Goal: Check status: Check status

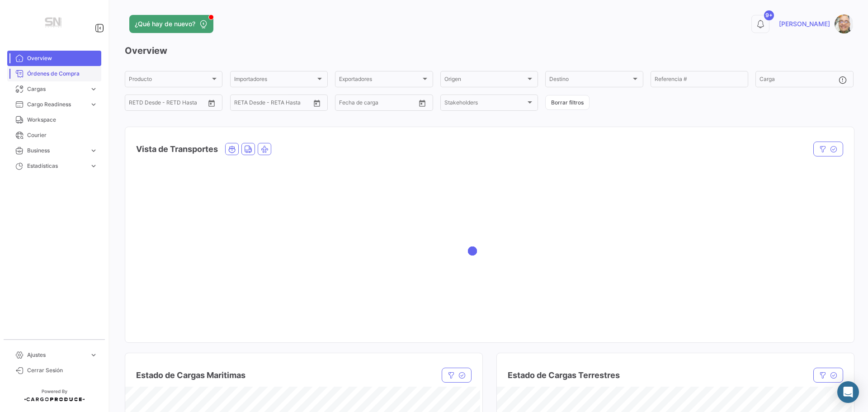
click at [46, 76] on span "Órdenes de Compra" at bounding box center [62, 74] width 71 height 8
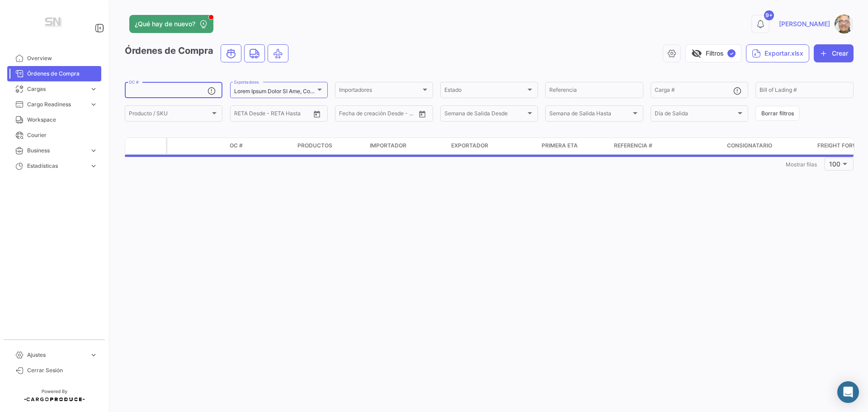
click at [160, 90] on input "OC #" at bounding box center [168, 91] width 79 height 6
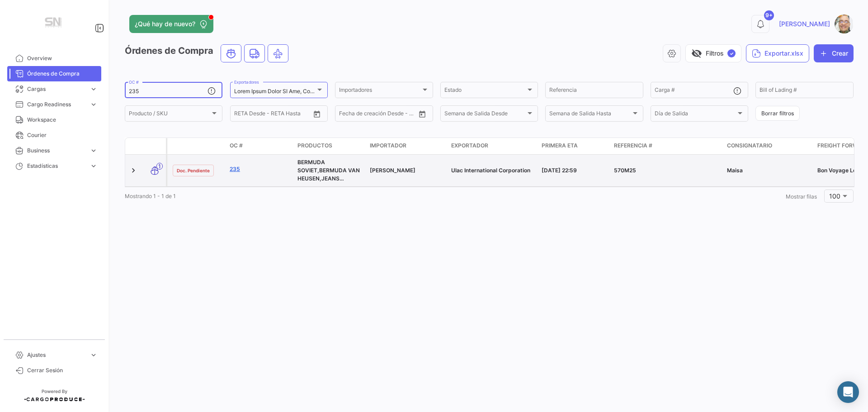
type input "235"
click at [236, 172] on link "235" at bounding box center [260, 169] width 61 height 8
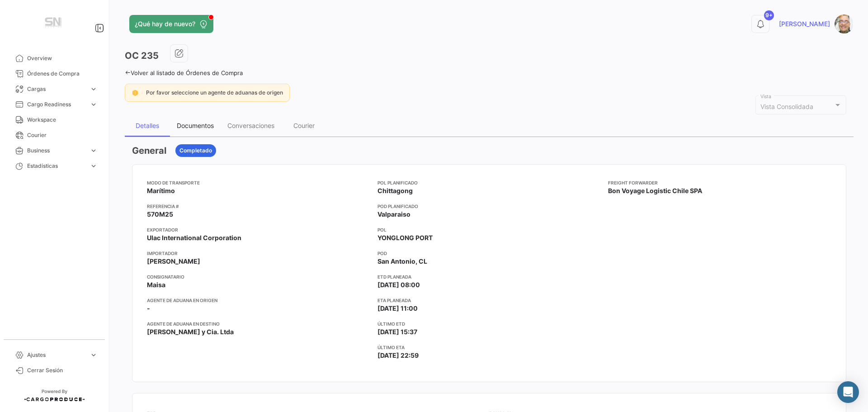
click at [206, 127] on div "Documentos" at bounding box center [195, 126] width 37 height 8
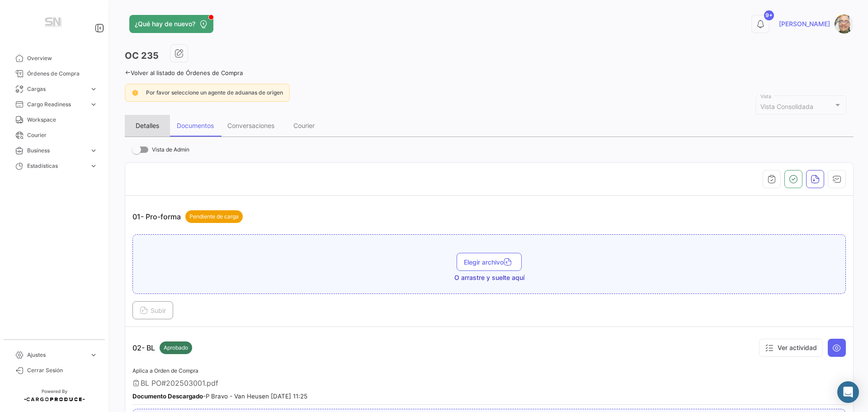
click at [151, 126] on div "Detalles" at bounding box center [148, 126] width 24 height 8
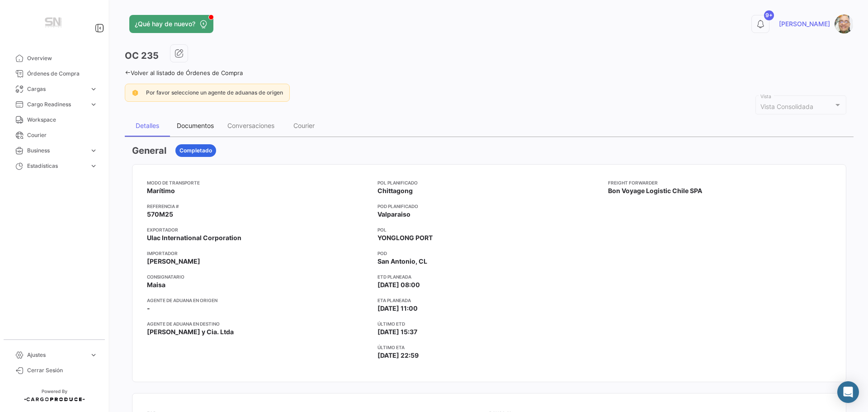
click at [199, 124] on div "Documentos" at bounding box center [195, 126] width 37 height 8
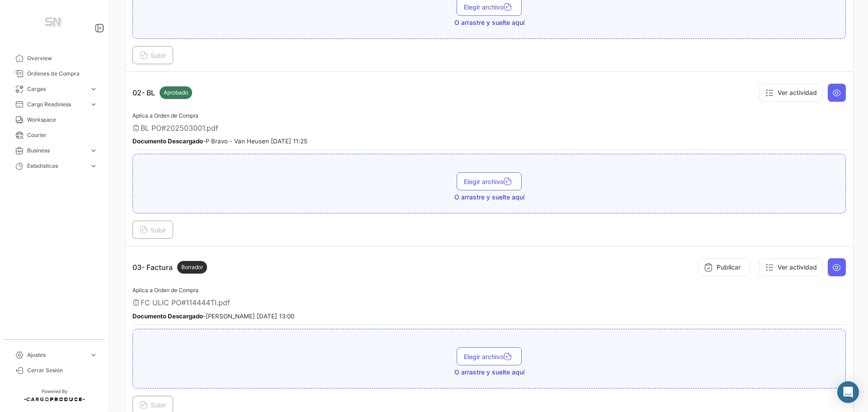
scroll to position [271, 0]
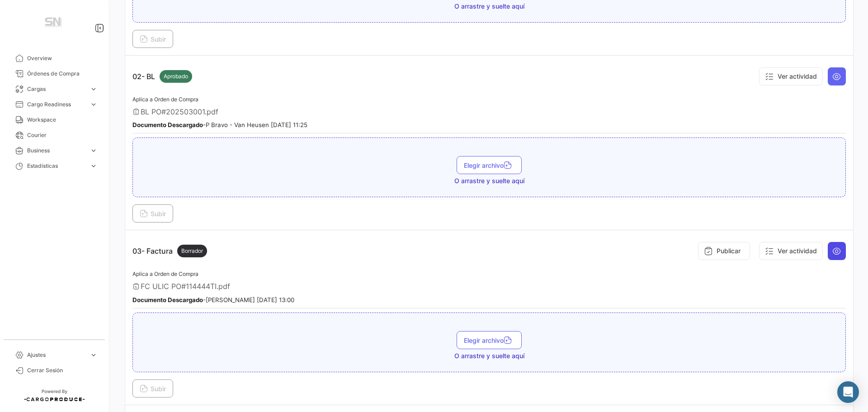
click at [833, 252] on icon at bounding box center [837, 251] width 9 height 9
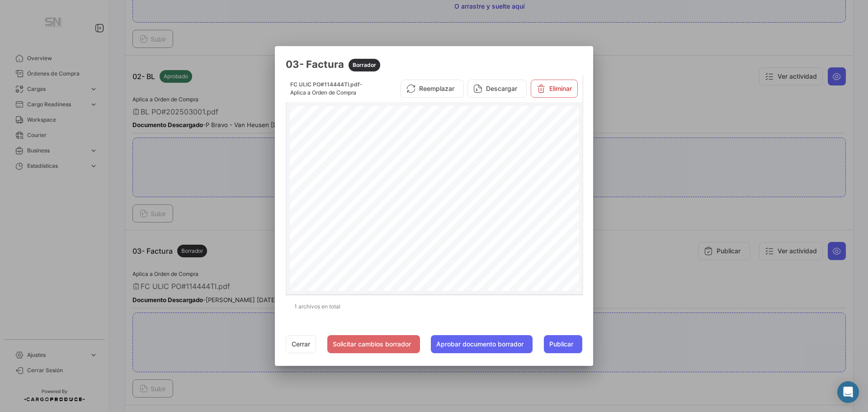
scroll to position [90, 0]
click at [303, 344] on button "Cerrar" at bounding box center [301, 344] width 30 height 18
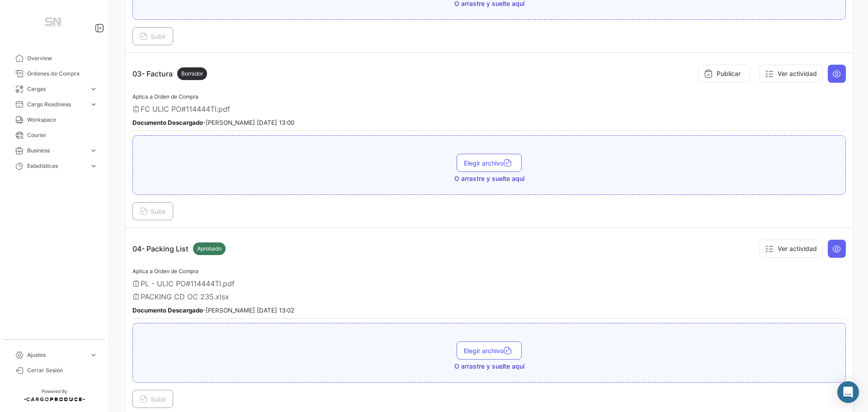
scroll to position [452, 0]
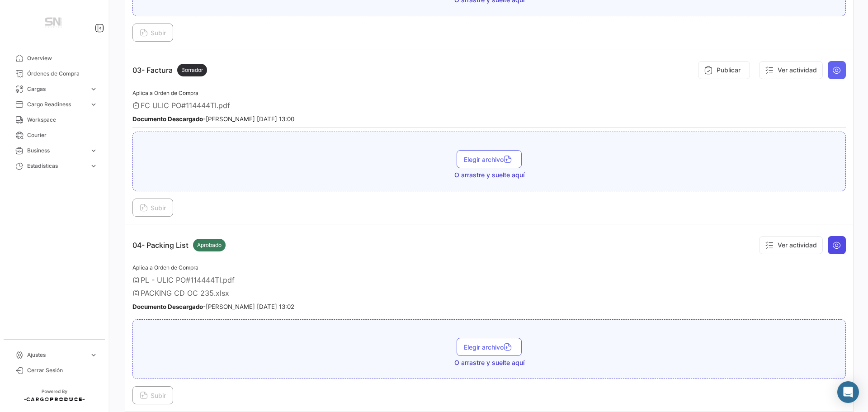
click at [836, 242] on icon at bounding box center [837, 245] width 9 height 9
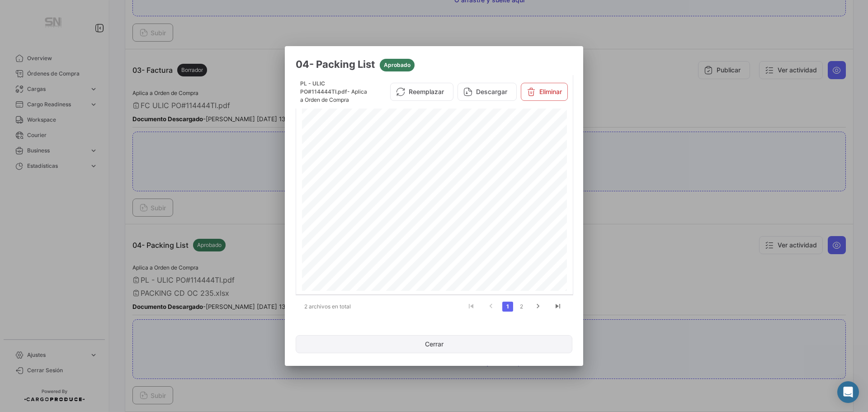
click at [439, 345] on button "Cerrar" at bounding box center [434, 344] width 277 height 18
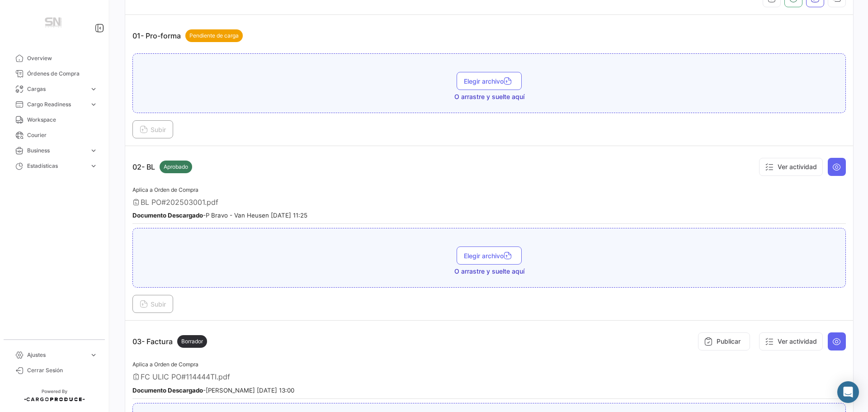
scroll to position [0, 0]
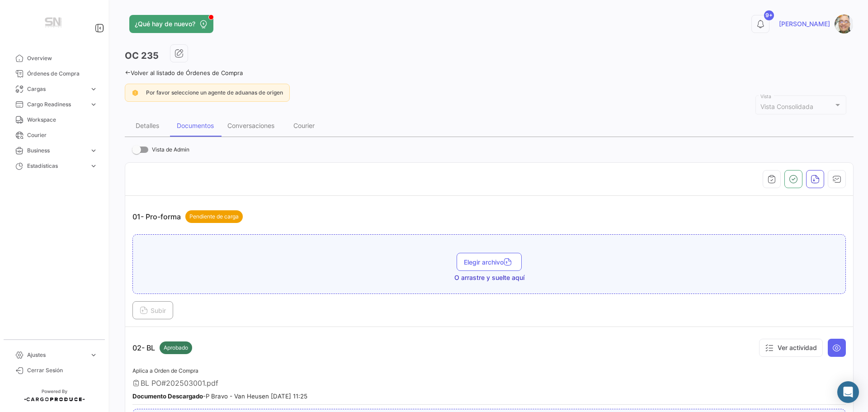
click at [123, 71] on div "¿Qué hay de nuevo? 9+ [PERSON_NAME] OC 235 Volver al listado de Órdenes de Comp…" at bounding box center [489, 206] width 758 height 412
click at [128, 72] on icon at bounding box center [128, 73] width 6 height 6
